Goal: Task Accomplishment & Management: Use online tool/utility

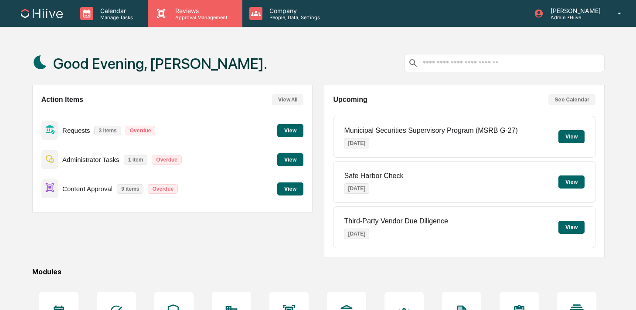
click at [166, 14] on icon at bounding box center [161, 13] width 13 height 13
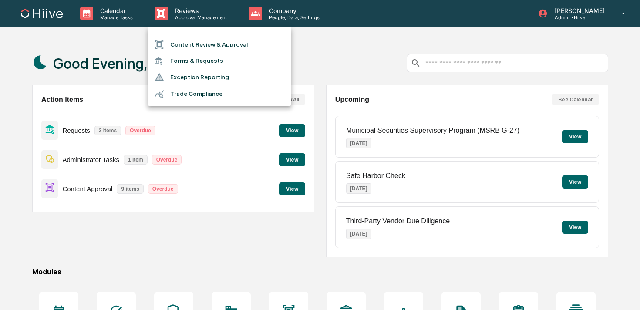
click at [171, 46] on li "Content Review & Approval" at bounding box center [220, 44] width 144 height 17
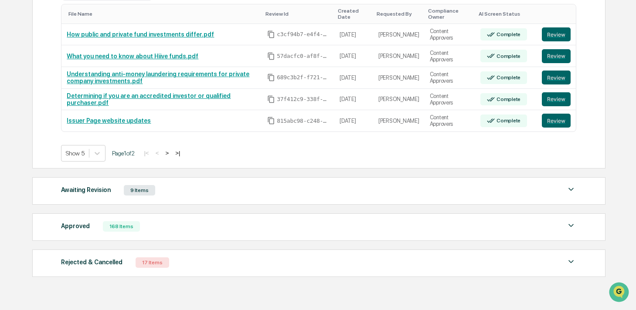
click at [155, 232] on div "Approved 168 Items" at bounding box center [318, 226] width 515 height 12
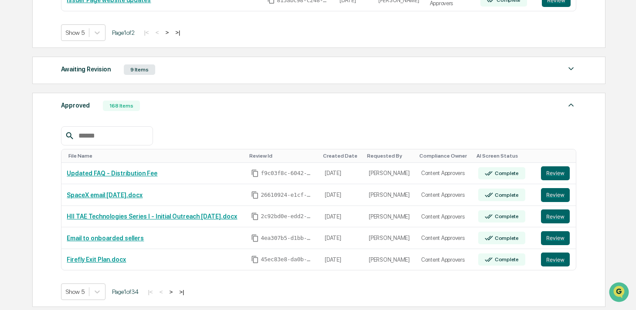
scroll to position [307, 0]
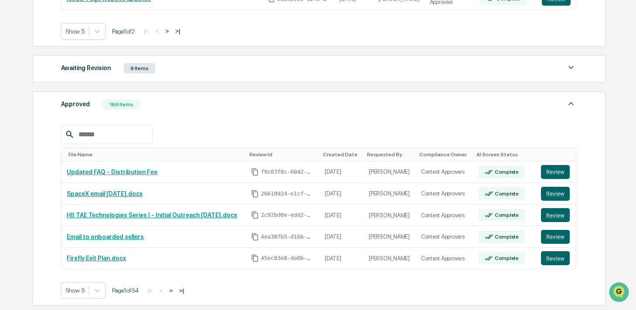
click at [105, 134] on input "text" at bounding box center [112, 134] width 74 height 11
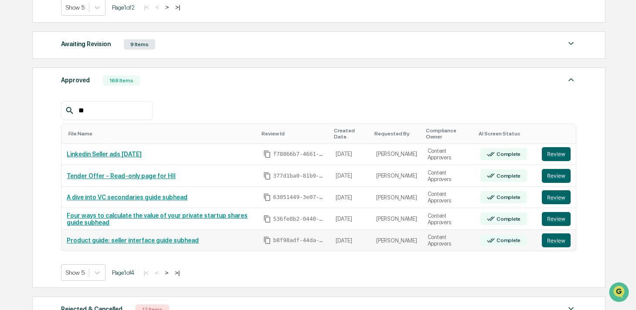
scroll to position [342, 0]
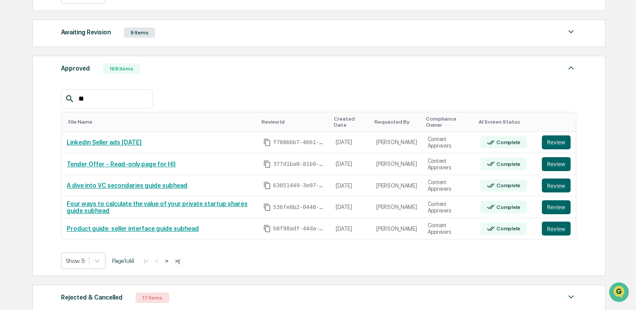
type input "**"
click at [176, 257] on div "Show 5 Page 1 of 4 |< < > >|" at bounding box center [318, 261] width 515 height 17
click at [171, 262] on button ">" at bounding box center [166, 260] width 9 height 7
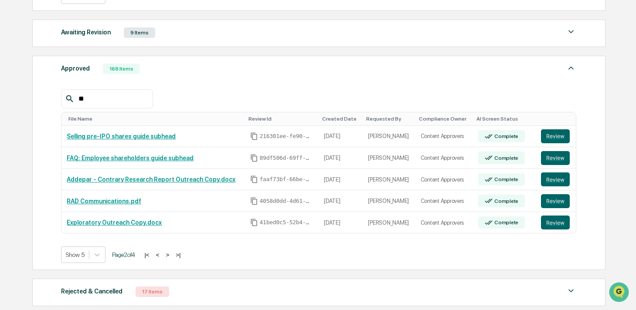
click at [172, 256] on button ">" at bounding box center [167, 254] width 9 height 7
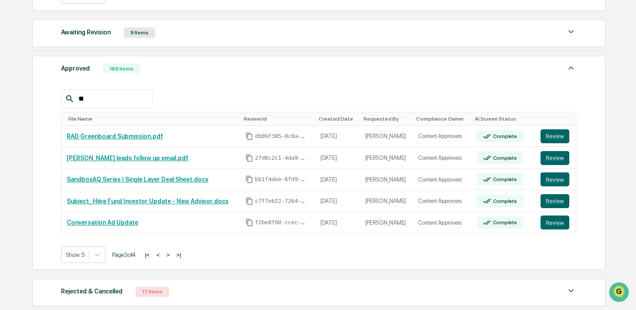
click at [172, 255] on button ">" at bounding box center [167, 254] width 9 height 7
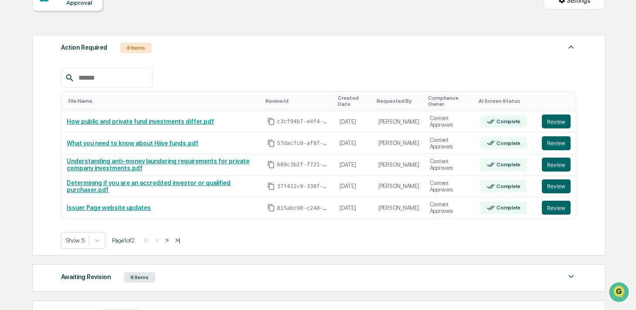
scroll to position [99, 0]
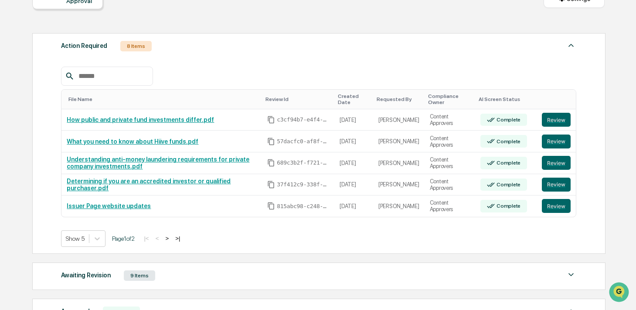
click at [171, 238] on button ">" at bounding box center [166, 238] width 9 height 7
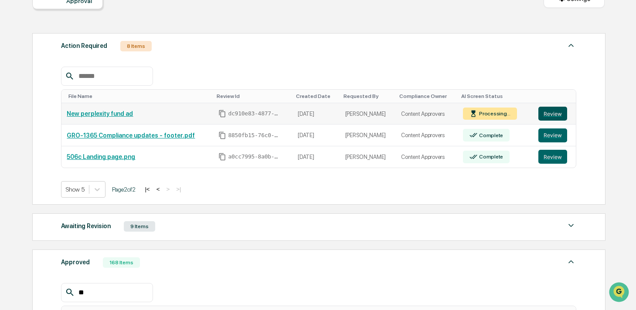
click at [555, 113] on button "Review" at bounding box center [552, 114] width 29 height 14
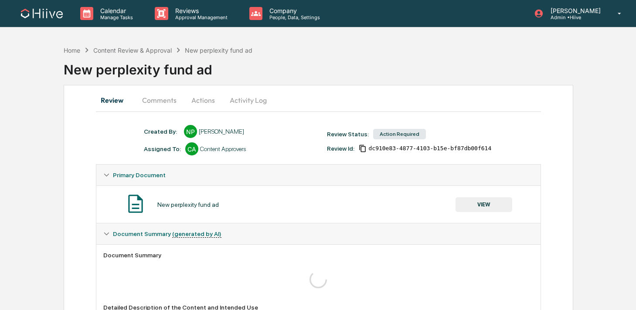
click at [162, 100] on button "Comments" at bounding box center [159, 100] width 48 height 21
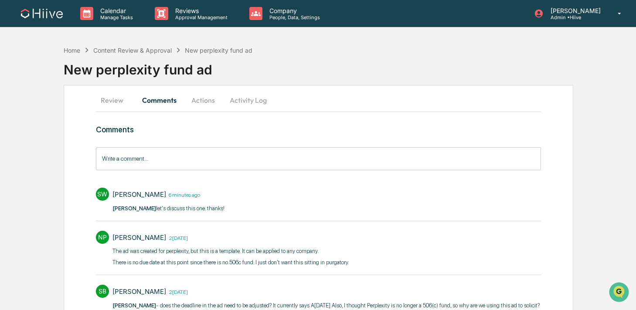
click at [116, 101] on button "Review" at bounding box center [115, 100] width 39 height 21
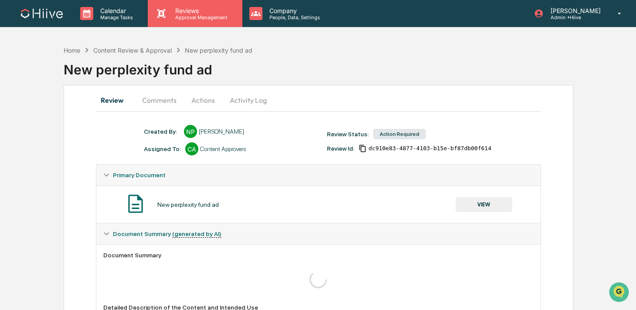
click at [196, 10] on p "Reviews" at bounding box center [200, 10] width 64 height 7
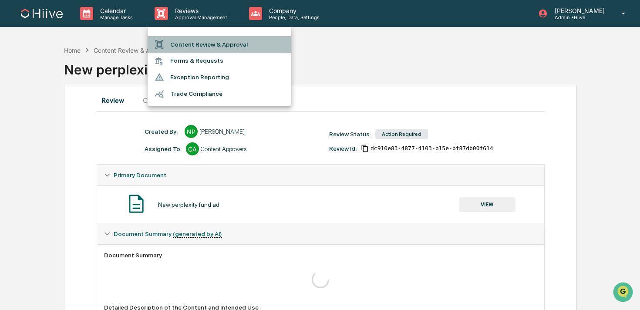
click at [179, 41] on li "Content Review & Approval" at bounding box center [220, 44] width 144 height 17
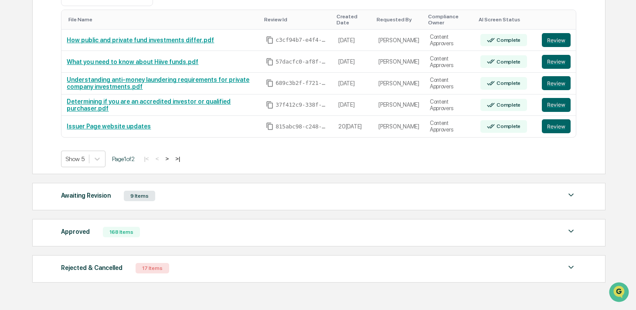
scroll to position [183, 0]
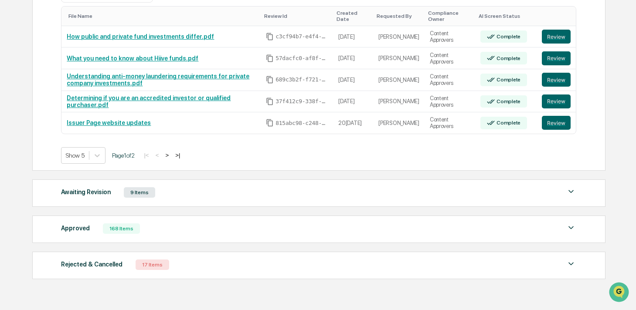
click at [166, 230] on div "Approved 168 Items" at bounding box center [318, 229] width 515 height 12
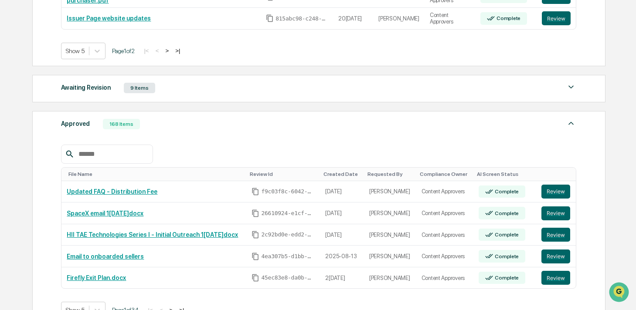
scroll to position [223, 0]
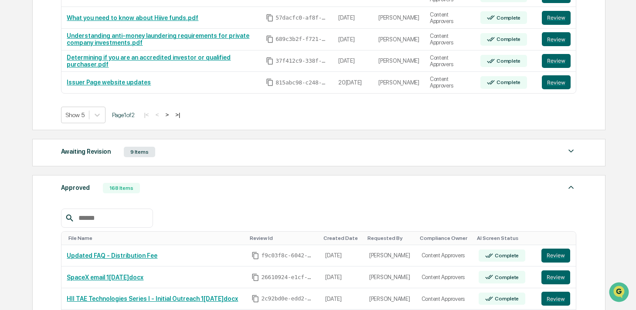
click at [188, 159] on div "Awaiting Revision 9 Items File Name Review Id Created Date Requested By Complia…" at bounding box center [318, 152] width 573 height 27
click at [186, 154] on div "Awaiting Revision 9 Items" at bounding box center [318, 152] width 515 height 12
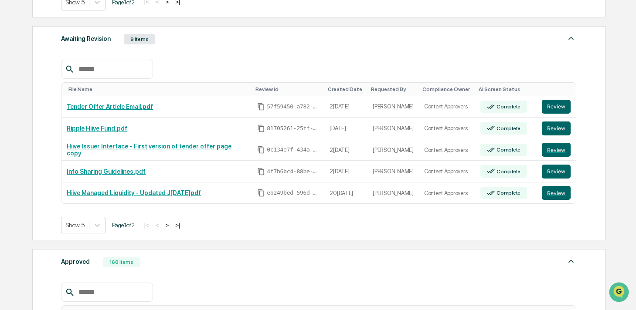
scroll to position [338, 0]
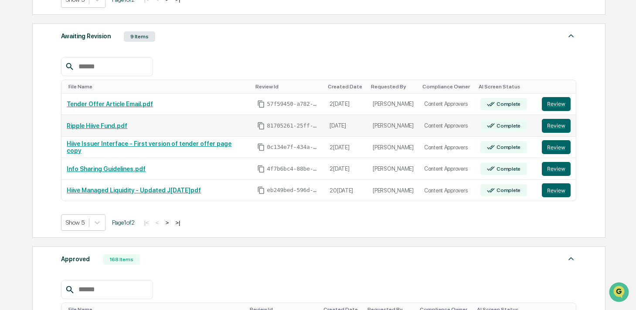
click at [257, 126] on icon "Copy Id" at bounding box center [261, 126] width 8 height 8
click at [257, 191] on icon "Copy Id" at bounding box center [261, 190] width 8 height 8
click at [171, 223] on button ">" at bounding box center [166, 222] width 9 height 7
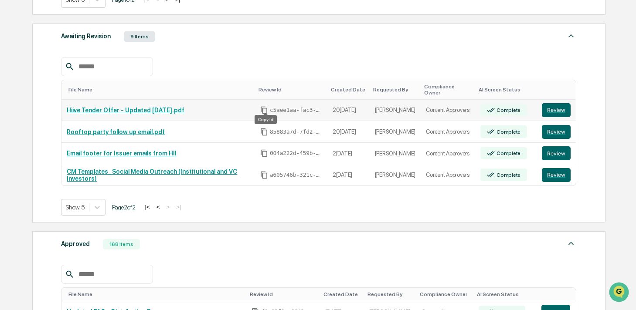
click at [264, 106] on icon "Copy Id" at bounding box center [264, 110] width 8 height 8
click at [264, 128] on icon "Copy Id" at bounding box center [263, 131] width 6 height 7
click at [264, 149] on icon "Copy Id" at bounding box center [264, 153] width 8 height 8
click at [168, 150] on link "Email footer for Issuer emails from HII" at bounding box center [122, 153] width 110 height 7
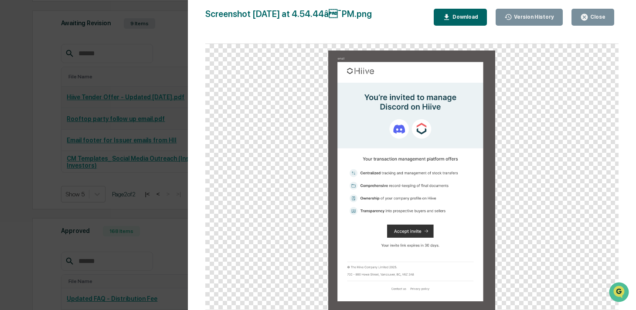
scroll to position [355, 0]
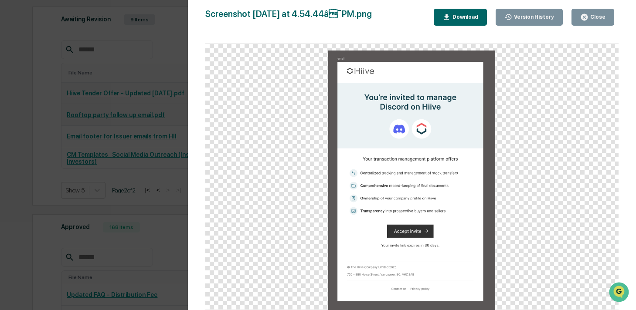
click at [166, 216] on div "Version History 05/27/2025, 12:11 AM Ernie Mo 05/27/2025, 12:02 AM Ernie Mo 05/…" at bounding box center [318, 155] width 636 height 310
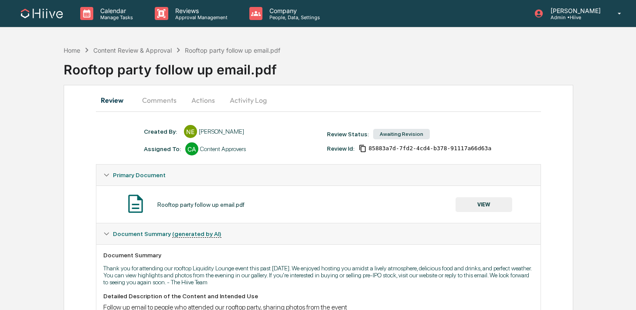
click at [203, 99] on button "Actions" at bounding box center [202, 100] width 39 height 21
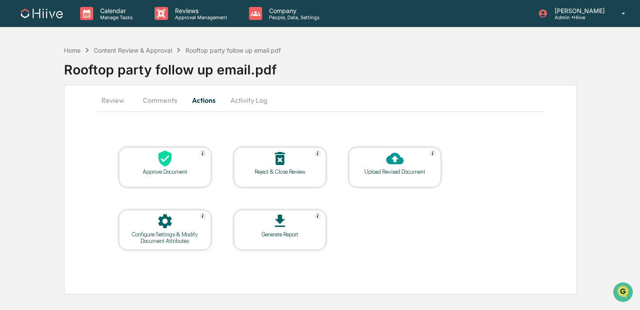
click at [121, 98] on button "Review" at bounding box center [116, 100] width 39 height 21
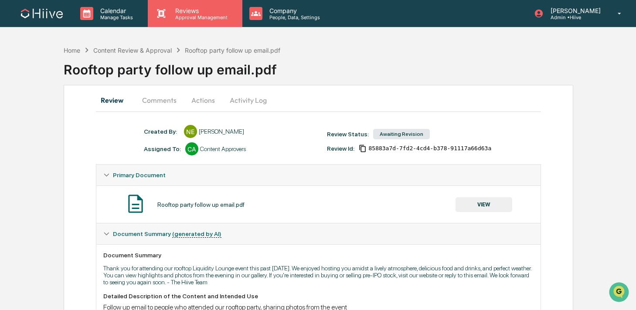
click at [175, 16] on p "Approval Management" at bounding box center [200, 17] width 64 height 6
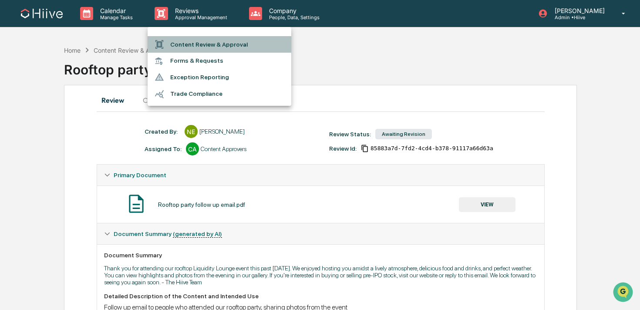
click at [173, 42] on li "Content Review & Approval" at bounding box center [220, 44] width 144 height 17
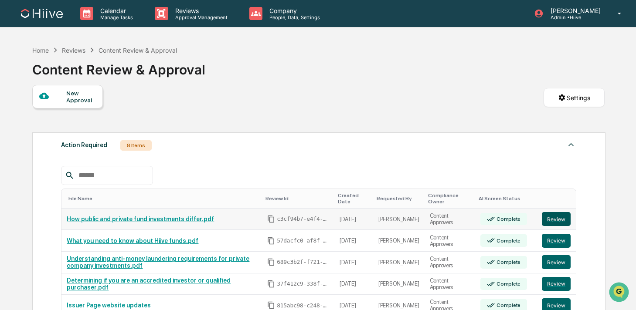
click at [551, 220] on button "Review" at bounding box center [555, 219] width 29 height 14
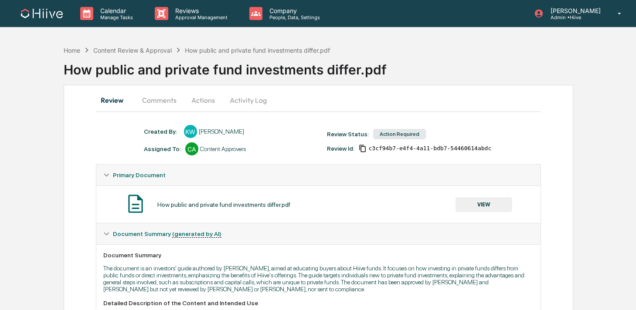
click at [203, 99] on button "Actions" at bounding box center [202, 100] width 39 height 21
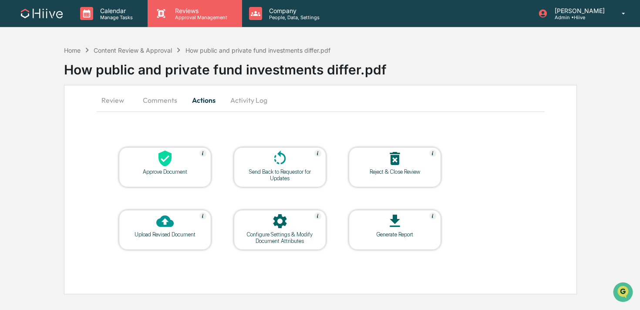
click at [183, 23] on div "Reviews Approval Management" at bounding box center [195, 13] width 94 height 27
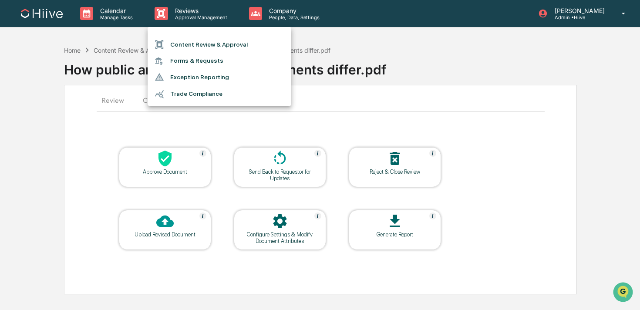
click at [177, 46] on li "Content Review & Approval" at bounding box center [220, 44] width 144 height 17
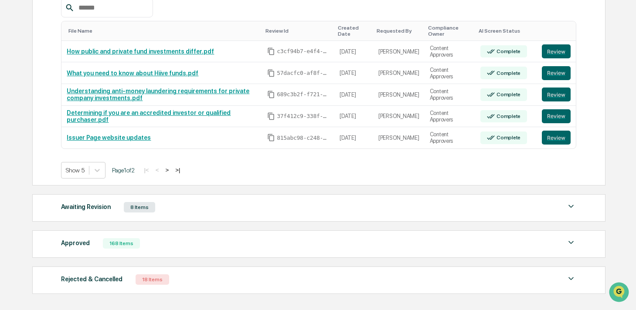
scroll to position [214, 0]
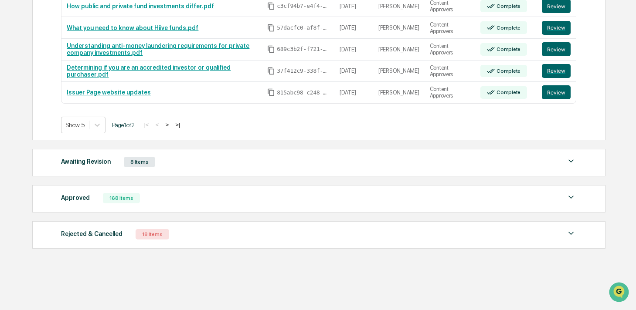
click at [176, 166] on div "Awaiting Revision 8 Items" at bounding box center [318, 162] width 515 height 12
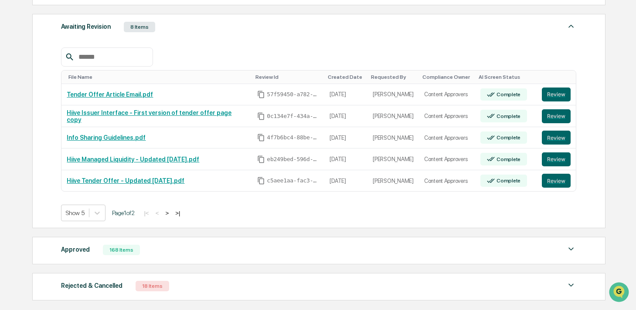
scroll to position [348, 0]
click at [171, 214] on button ">" at bounding box center [166, 213] width 9 height 7
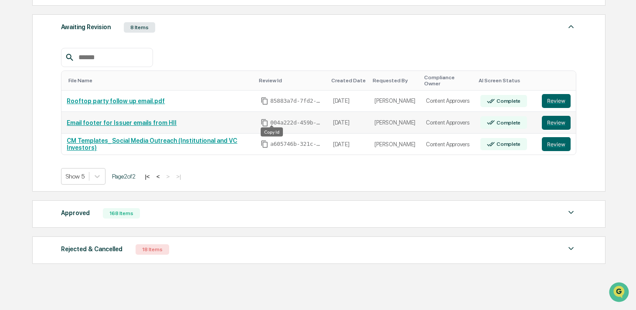
click at [268, 119] on icon "Copy Id" at bounding box center [264, 123] width 8 height 8
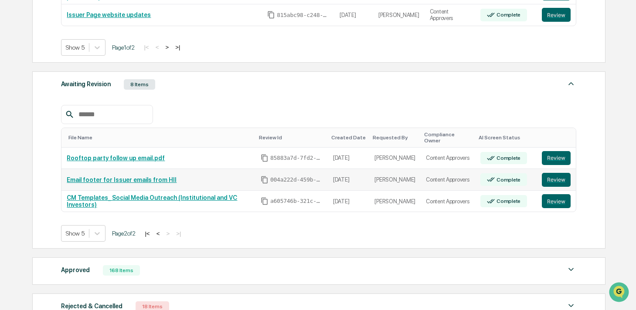
scroll to position [281, 0]
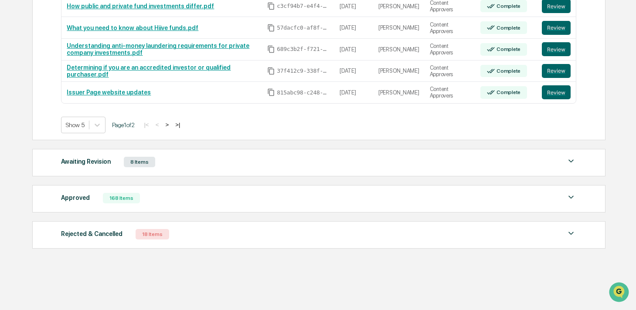
click at [107, 161] on div "Awaiting Revision" at bounding box center [86, 161] width 50 height 11
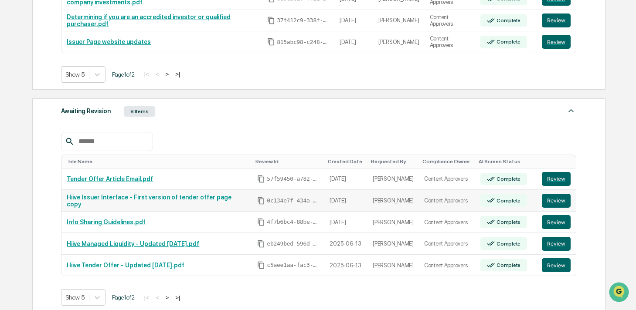
scroll to position [283, 0]
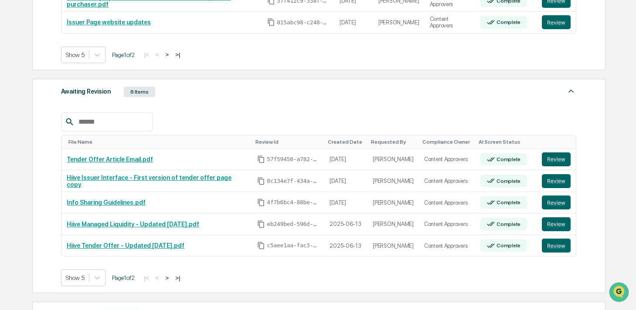
click at [171, 278] on button ">" at bounding box center [166, 277] width 9 height 7
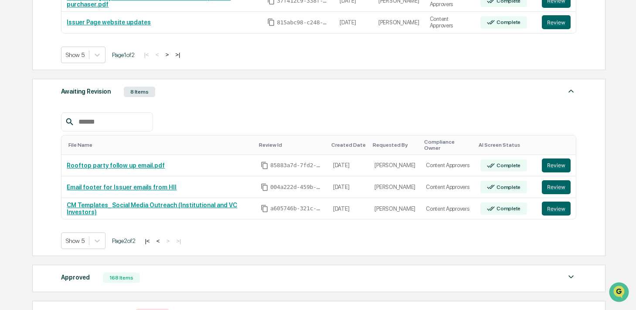
click at [162, 237] on button "<" at bounding box center [158, 240] width 9 height 7
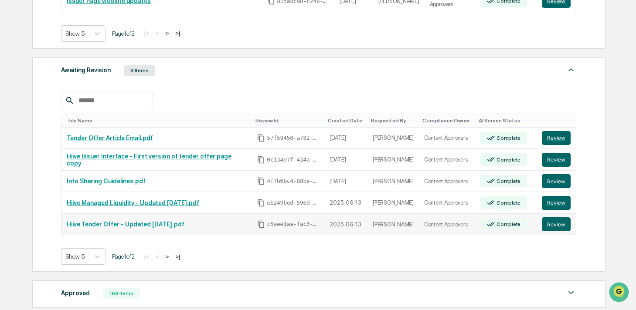
scroll to position [306, 0]
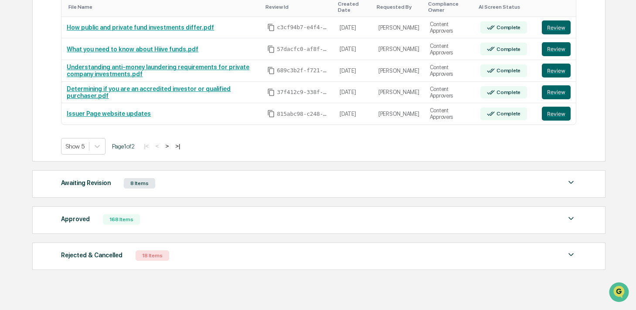
scroll to position [214, 0]
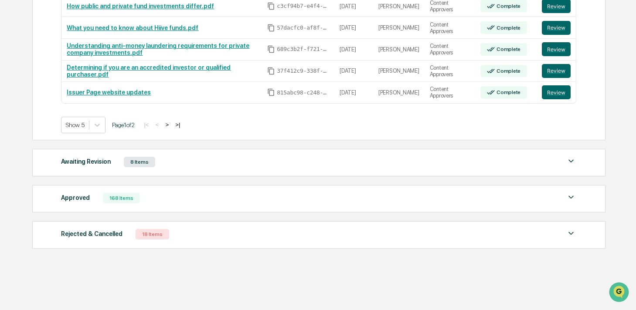
click at [109, 162] on div "Awaiting Revision" at bounding box center [86, 161] width 50 height 11
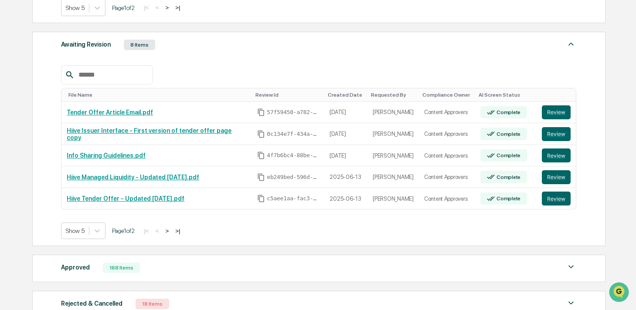
scroll to position [333, 0]
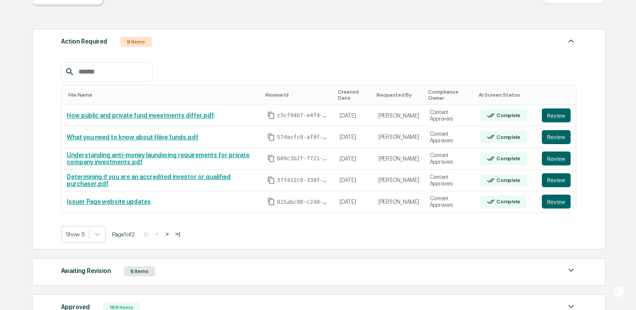
scroll to position [208, 0]
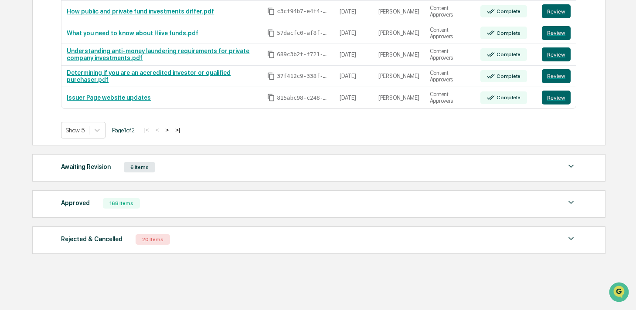
click at [92, 165] on div "Awaiting Revision" at bounding box center [86, 166] width 50 height 11
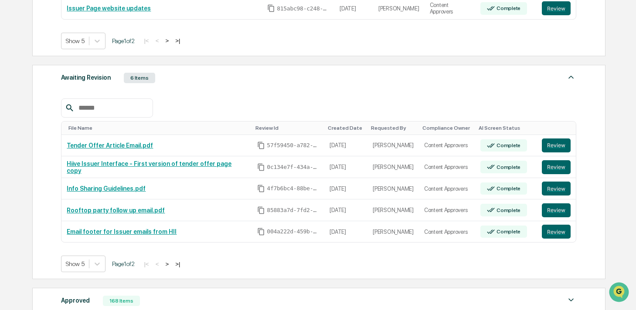
scroll to position [303, 0]
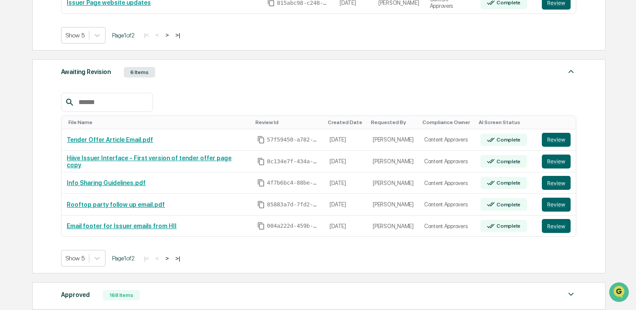
click at [171, 259] on button ">" at bounding box center [166, 258] width 9 height 7
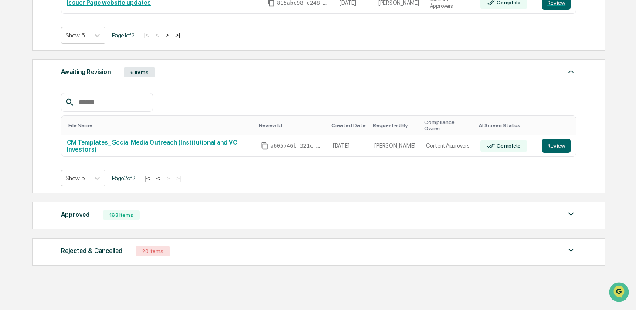
click at [162, 175] on button "<" at bounding box center [158, 178] width 9 height 7
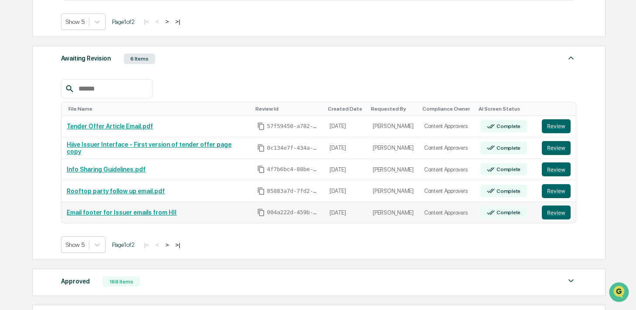
scroll to position [317, 0]
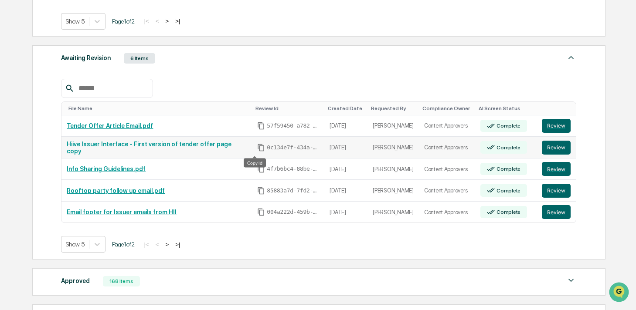
click at [257, 144] on icon "Copy Id" at bounding box center [261, 148] width 8 height 8
click at [555, 151] on button "Review" at bounding box center [555, 148] width 29 height 14
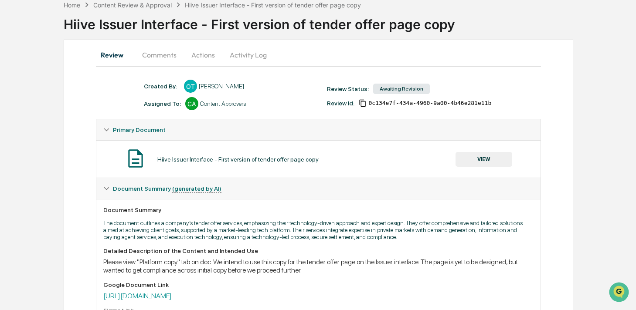
scroll to position [32, 0]
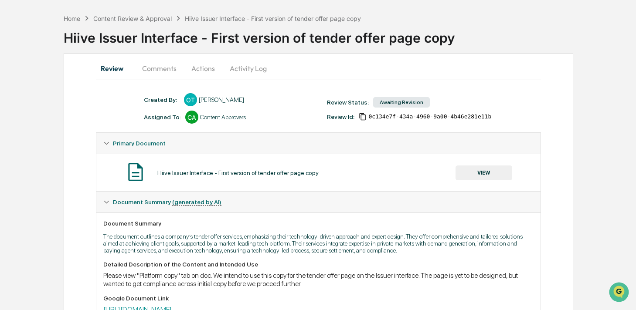
click at [363, 118] on icon "Copy Id" at bounding box center [362, 116] width 6 height 7
click at [362, 117] on icon "Copy Id" at bounding box center [362, 117] width 8 height 8
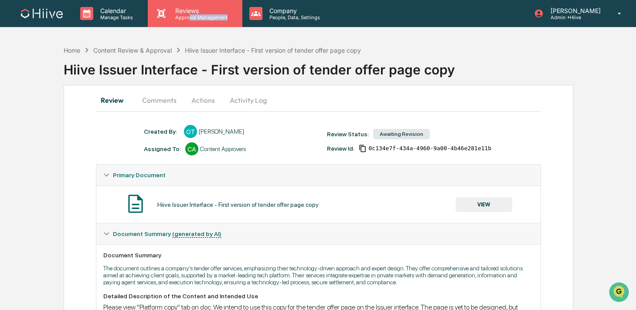
click at [188, 20] on div "Reviews Approval Management" at bounding box center [195, 13] width 94 height 27
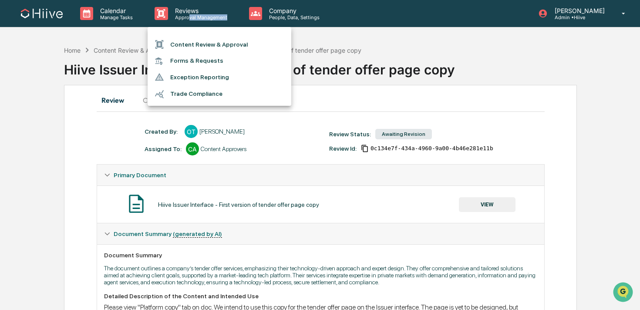
click at [188, 50] on li "Content Review & Approval" at bounding box center [220, 44] width 144 height 17
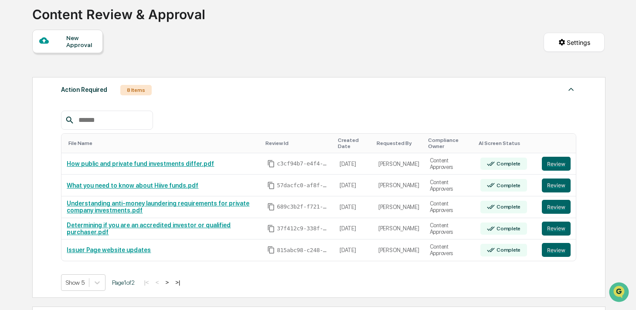
scroll to position [214, 0]
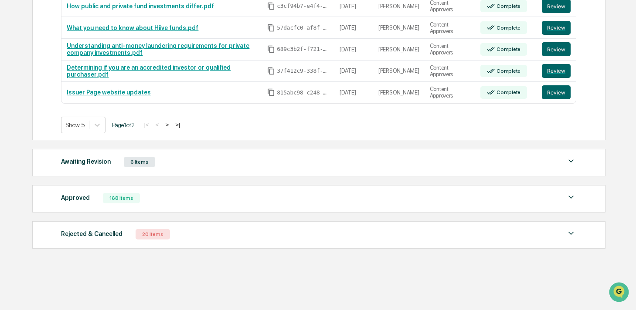
click at [149, 152] on div "Awaiting Revision 6 Items File Name Review Id Created Date Requested By Complia…" at bounding box center [318, 162] width 573 height 27
click at [138, 159] on div "6 Items" at bounding box center [139, 162] width 31 height 10
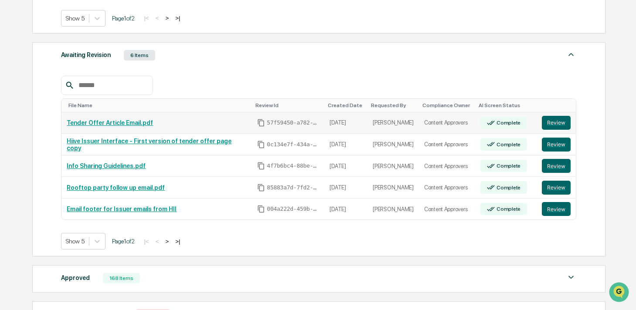
scroll to position [322, 0]
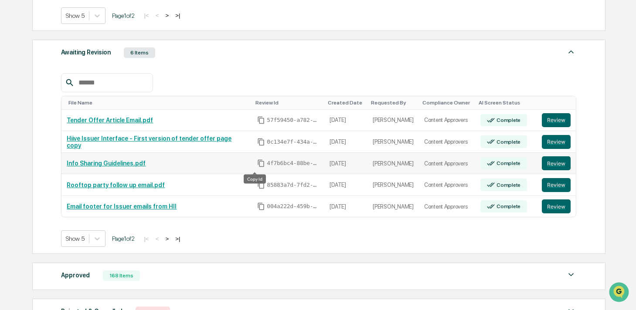
click at [257, 164] on icon "Copy Id" at bounding box center [261, 163] width 8 height 8
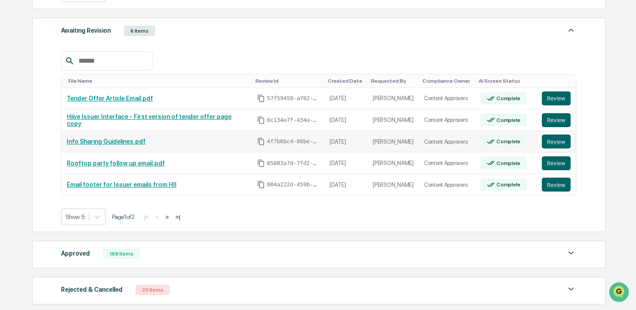
click at [167, 262] on div "Approved 168 Items File Name Review Id Created Date Requested By Compliance Own…" at bounding box center [318, 254] width 573 height 27
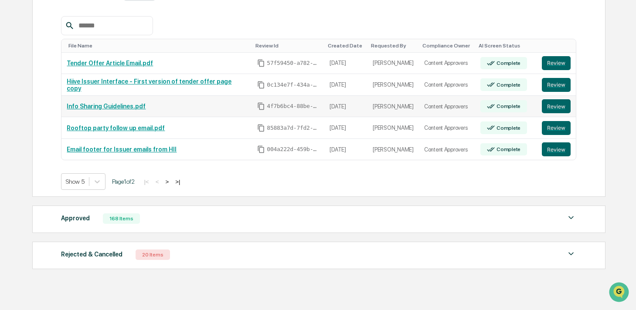
scroll to position [335, 0]
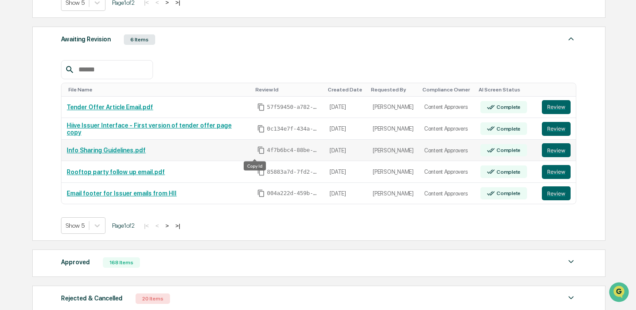
click at [257, 150] on icon "Copy Id" at bounding box center [261, 150] width 8 height 8
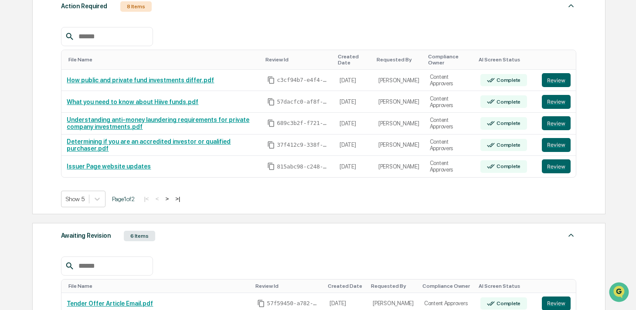
scroll to position [117, 0]
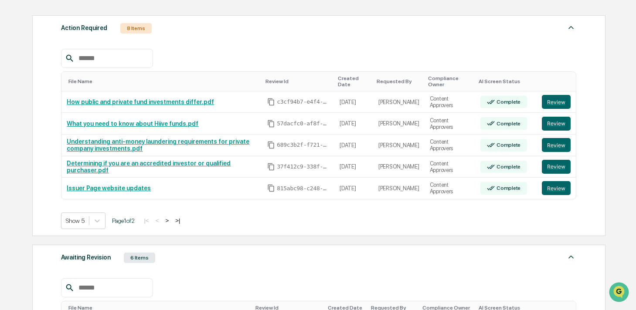
click at [171, 222] on button ">" at bounding box center [166, 220] width 9 height 7
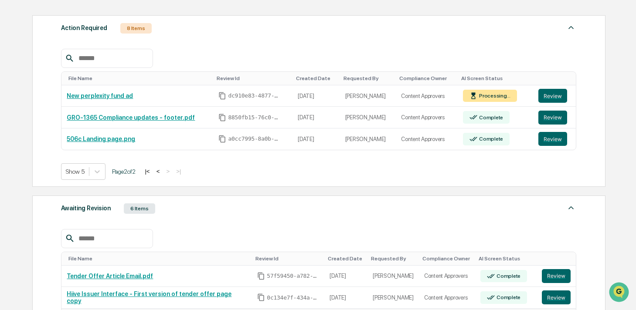
click at [152, 170] on button "|<" at bounding box center [147, 171] width 10 height 7
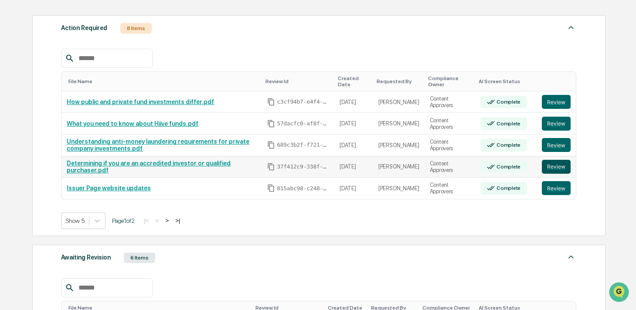
click at [549, 166] on button "Review" at bounding box center [555, 167] width 29 height 14
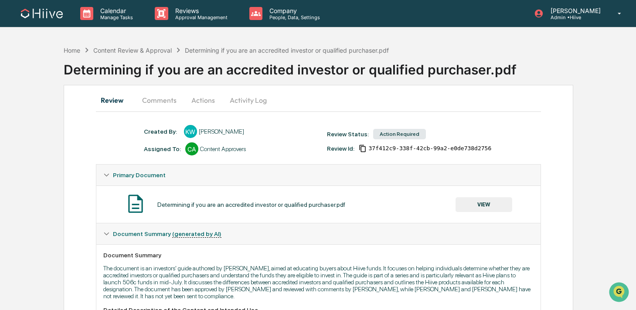
click at [159, 100] on button "Comments" at bounding box center [159, 100] width 48 height 21
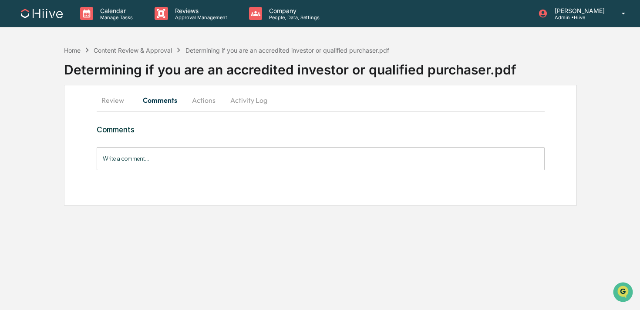
click at [109, 100] on button "Review" at bounding box center [116, 100] width 39 height 21
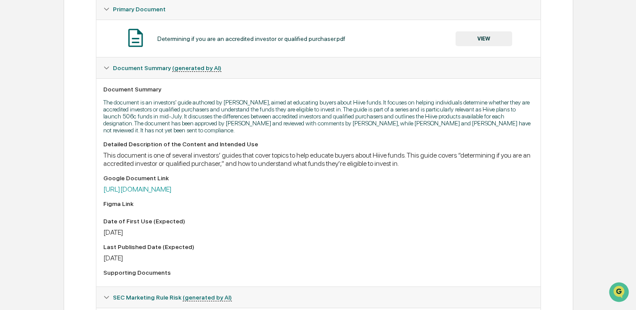
scroll to position [167, 0]
click at [130, 193] on link "[URL][DOMAIN_NAME]" at bounding box center [137, 188] width 68 height 8
